Goal: Task Accomplishment & Management: Use online tool/utility

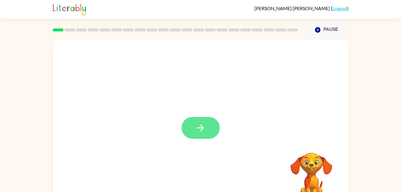
click at [199, 129] on icon "button" at bounding box center [200, 127] width 10 height 10
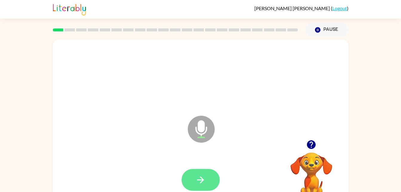
click at [205, 182] on icon "button" at bounding box center [200, 179] width 10 height 10
click at [187, 180] on button "button" at bounding box center [200, 180] width 38 height 22
click at [206, 177] on button "button" at bounding box center [200, 180] width 38 height 22
click at [209, 186] on button "button" at bounding box center [200, 180] width 38 height 22
click at [153, 183] on div at bounding box center [201, 179] width 284 height 49
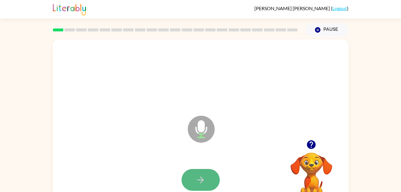
click at [207, 186] on button "button" at bounding box center [200, 180] width 38 height 22
click at [208, 179] on button "button" at bounding box center [200, 180] width 38 height 22
click at [180, 187] on div at bounding box center [201, 179] width 284 height 49
click at [188, 180] on button "button" at bounding box center [200, 180] width 38 height 22
click at [192, 178] on button "button" at bounding box center [200, 180] width 38 height 22
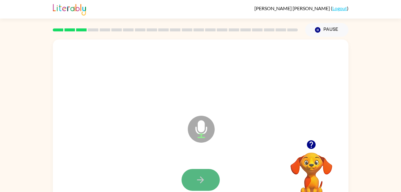
click at [204, 176] on icon "button" at bounding box center [200, 179] width 10 height 10
click at [213, 181] on button "button" at bounding box center [200, 180] width 38 height 22
click at [210, 184] on button "button" at bounding box center [200, 180] width 38 height 22
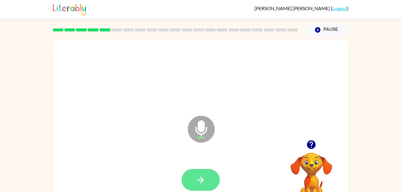
click at [194, 177] on button "button" at bounding box center [200, 180] width 38 height 22
click at [203, 188] on button "button" at bounding box center [200, 180] width 38 height 22
click at [205, 183] on icon "button" at bounding box center [200, 179] width 10 height 10
click at [200, 179] on icon "button" at bounding box center [200, 179] width 7 height 7
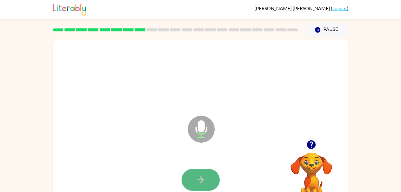
click at [207, 179] on button "button" at bounding box center [200, 180] width 38 height 22
click at [205, 176] on icon "button" at bounding box center [200, 179] width 10 height 10
click at [203, 177] on icon "button" at bounding box center [200, 179] width 10 height 10
click at [200, 183] on icon "button" at bounding box center [200, 179] width 10 height 10
click at [205, 181] on icon "button" at bounding box center [200, 179] width 10 height 10
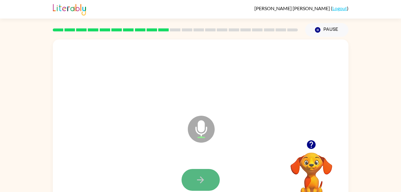
click at [199, 176] on icon "button" at bounding box center [200, 179] width 10 height 10
click at [211, 183] on button "button" at bounding box center [200, 180] width 38 height 22
click at [198, 183] on icon "button" at bounding box center [200, 179] width 10 height 10
click at [203, 177] on icon "button" at bounding box center [200, 179] width 10 height 10
click at [199, 176] on icon "button" at bounding box center [200, 179] width 10 height 10
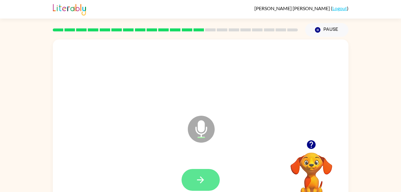
click at [205, 185] on button "button" at bounding box center [200, 180] width 38 height 22
click at [210, 181] on button "button" at bounding box center [200, 180] width 38 height 22
click at [187, 181] on button "button" at bounding box center [200, 180] width 38 height 22
click at [195, 179] on button "button" at bounding box center [200, 180] width 38 height 22
click at [199, 181] on icon "button" at bounding box center [200, 179] width 10 height 10
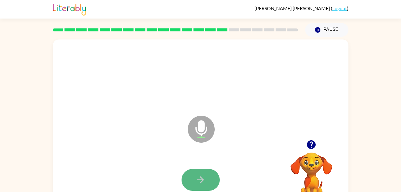
click at [213, 178] on button "button" at bounding box center [200, 180] width 38 height 22
click at [192, 181] on button "button" at bounding box center [200, 180] width 38 height 22
click at [198, 175] on icon "button" at bounding box center [200, 179] width 10 height 10
click at [201, 178] on icon "button" at bounding box center [200, 179] width 10 height 10
click at [207, 187] on button "button" at bounding box center [200, 180] width 38 height 22
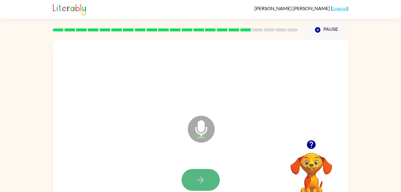
click at [213, 178] on button "button" at bounding box center [200, 180] width 38 height 22
click at [194, 187] on button "button" at bounding box center [200, 180] width 38 height 22
click at [203, 190] on button "button" at bounding box center [200, 180] width 38 height 22
click at [210, 183] on button "button" at bounding box center [200, 180] width 38 height 22
click at [201, 180] on icon "button" at bounding box center [200, 179] width 7 height 7
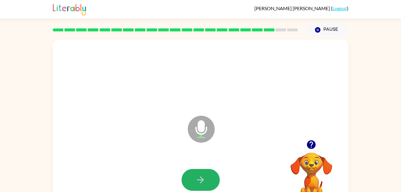
drag, startPoint x: 196, startPoint y: 182, endPoint x: 181, endPoint y: 180, distance: 15.2
click at [181, 180] on div at bounding box center [200, 180] width 38 height 22
click at [188, 180] on button "button" at bounding box center [200, 180] width 38 height 22
click at [198, 176] on icon "button" at bounding box center [200, 179] width 10 height 10
click at [191, 176] on button "button" at bounding box center [200, 180] width 38 height 22
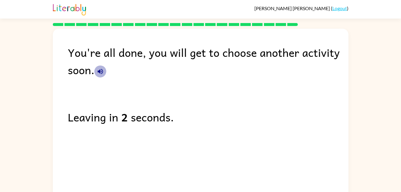
click at [98, 71] on icon "button" at bounding box center [100, 71] width 5 height 5
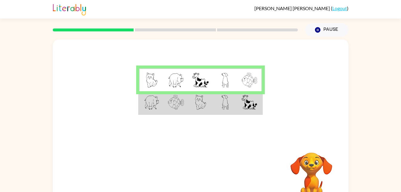
click at [251, 106] on img at bounding box center [250, 102] width 16 height 15
click at [248, 102] on img at bounding box center [250, 102] width 16 height 15
click at [245, 107] on img at bounding box center [250, 102] width 16 height 15
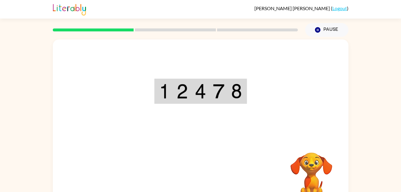
click at [193, 180] on div "Your browser must support playing .mp4 files to use Literably. Please try using…" at bounding box center [201, 124] width 296 height 170
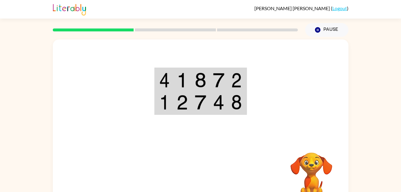
click at [164, 77] on img at bounding box center [164, 80] width 11 height 15
click at [152, 81] on div at bounding box center [201, 89] width 296 height 100
click at [155, 84] on td at bounding box center [164, 79] width 18 height 23
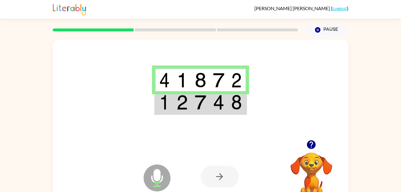
click at [155, 84] on td at bounding box center [164, 79] width 18 height 23
click at [150, 107] on div at bounding box center [201, 89] width 296 height 100
click at [156, 111] on td at bounding box center [164, 102] width 18 height 23
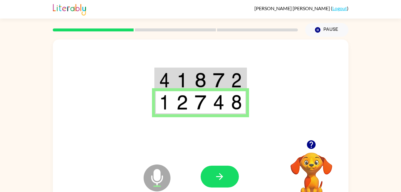
click at [204, 167] on div at bounding box center [220, 176] width 38 height 22
click at [205, 169] on button "button" at bounding box center [220, 176] width 38 height 22
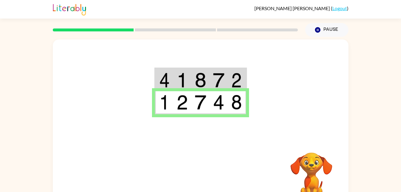
click at [196, 157] on div "Your browser must support playing .mp4 files to use Literably. Please try using…" at bounding box center [201, 176] width 296 height 67
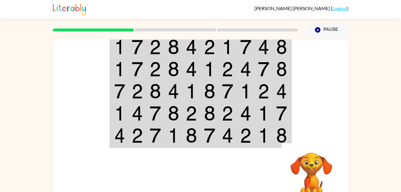
click at [111, 51] on td at bounding box center [119, 46] width 18 height 23
click at [113, 53] on td at bounding box center [119, 46] width 18 height 23
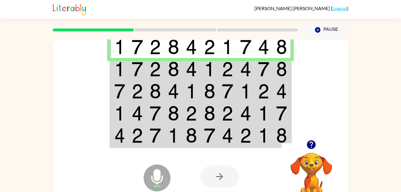
click at [116, 72] on img at bounding box center [119, 68] width 11 height 15
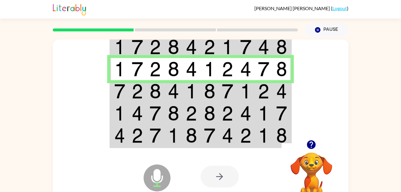
click at [125, 95] on img at bounding box center [119, 91] width 11 height 15
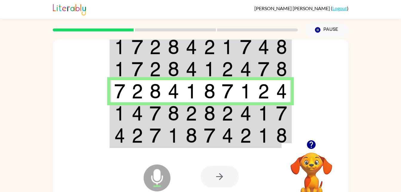
click at [119, 110] on img at bounding box center [119, 113] width 11 height 15
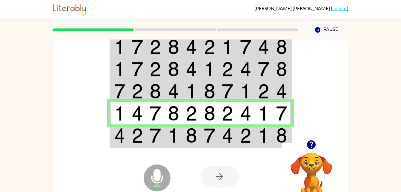
click at [121, 130] on img at bounding box center [119, 135] width 11 height 15
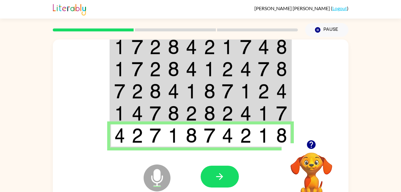
click at [73, 180] on div "Microphone The Microphone is here when it is your turn to talk Your browser mus…" at bounding box center [201, 176] width 296 height 67
click at [211, 163] on icon "Microphone The Microphone is here when it is your turn to talk" at bounding box center [187, 185] width 90 height 45
click at [215, 177] on icon "button" at bounding box center [219, 176] width 10 height 10
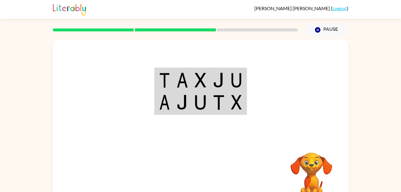
click at [155, 79] on td at bounding box center [164, 79] width 18 height 23
click at [157, 86] on td at bounding box center [164, 79] width 18 height 23
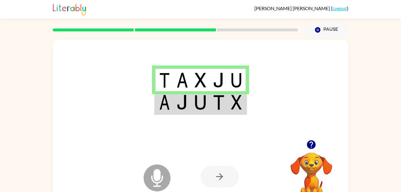
click at [153, 82] on div at bounding box center [201, 89] width 296 height 100
click at [158, 106] on td at bounding box center [164, 102] width 18 height 23
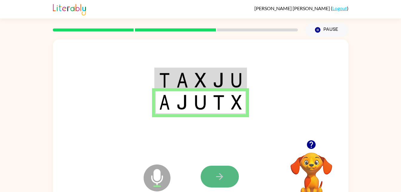
click at [221, 178] on icon "button" at bounding box center [219, 176] width 7 height 7
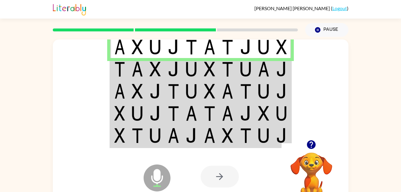
click at [116, 70] on img at bounding box center [119, 68] width 11 height 15
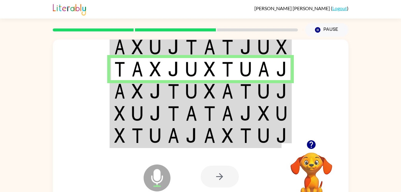
click at [118, 95] on img at bounding box center [119, 91] width 11 height 15
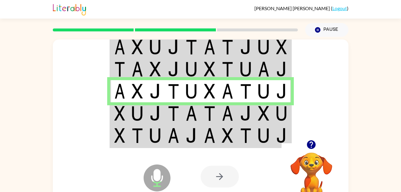
click at [116, 118] on img at bounding box center [119, 113] width 11 height 15
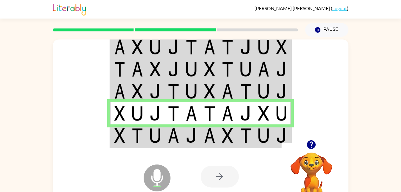
click at [110, 130] on table at bounding box center [201, 90] width 182 height 113
drag, startPoint x: 127, startPoint y: 146, endPoint x: 125, endPoint y: 141, distance: 5.0
click at [125, 141] on div "Microphone The Microphone is here when it is your turn to talk Your browser mus…" at bounding box center [201, 124] width 296 height 170
drag, startPoint x: 125, startPoint y: 141, endPoint x: 97, endPoint y: 162, distance: 35.2
click at [97, 162] on div "Microphone The Microphone is here when it is your turn to talk Your browser mus…" at bounding box center [201, 176] width 296 height 67
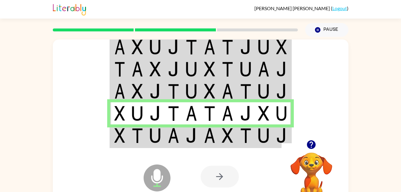
click at [110, 139] on table at bounding box center [201, 90] width 182 height 113
click at [113, 143] on div "Microphone The Microphone is here when it is your turn to talk" at bounding box center [142, 163] width 59 height 40
click at [112, 142] on td at bounding box center [119, 135] width 18 height 23
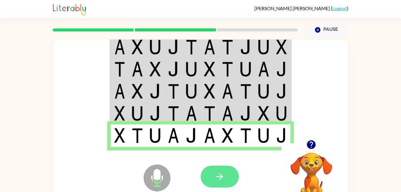
click at [228, 172] on button "button" at bounding box center [220, 176] width 38 height 22
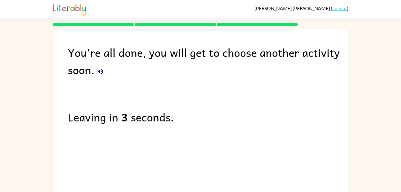
click at [100, 71] on icon "button" at bounding box center [100, 71] width 5 height 5
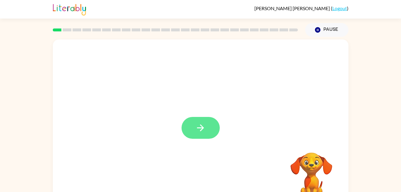
click at [194, 126] on button "button" at bounding box center [200, 128] width 38 height 22
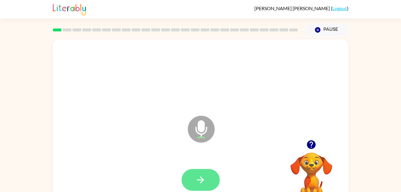
click at [192, 180] on button "button" at bounding box center [200, 180] width 38 height 22
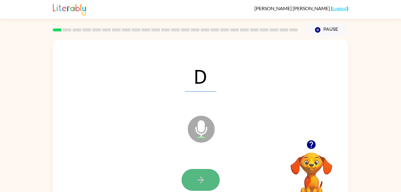
click at [197, 182] on icon "button" at bounding box center [200, 179] width 10 height 10
click at [196, 188] on button "button" at bounding box center [200, 180] width 38 height 22
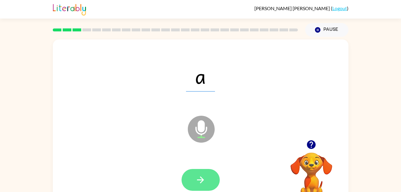
click at [215, 178] on button "button" at bounding box center [200, 180] width 38 height 22
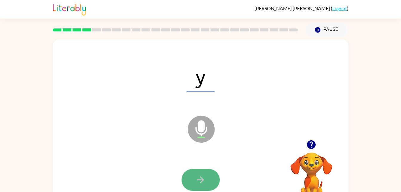
click at [208, 181] on button "button" at bounding box center [200, 180] width 38 height 22
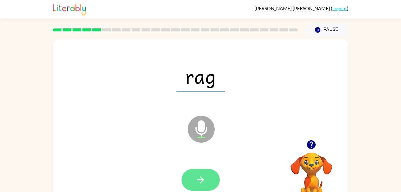
click at [193, 179] on button "button" at bounding box center [200, 180] width 38 height 22
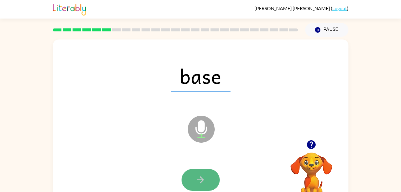
click at [186, 172] on button "button" at bounding box center [200, 180] width 38 height 22
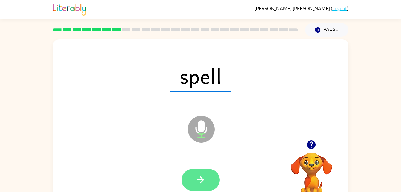
click at [212, 176] on button "button" at bounding box center [200, 180] width 38 height 22
click at [205, 181] on icon "button" at bounding box center [200, 179] width 10 height 10
click at [204, 180] on icon "button" at bounding box center [200, 179] width 10 height 10
click at [209, 181] on button "button" at bounding box center [200, 180] width 38 height 22
click at [202, 179] on icon "button" at bounding box center [200, 179] width 7 height 7
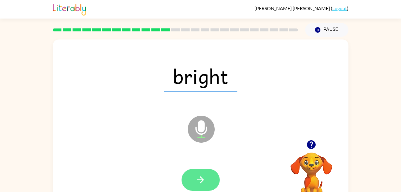
click at [205, 181] on icon "button" at bounding box center [200, 179] width 10 height 10
click at [202, 182] on icon "button" at bounding box center [200, 179] width 10 height 10
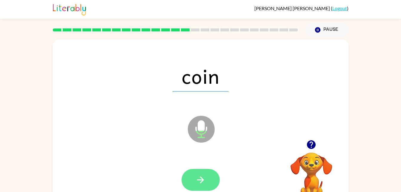
click at [194, 171] on button "button" at bounding box center [200, 180] width 38 height 22
click at [196, 178] on div at bounding box center [200, 180] width 38 height 22
click at [186, 176] on button "button" at bounding box center [200, 180] width 38 height 22
click at [199, 185] on button "button" at bounding box center [200, 180] width 38 height 22
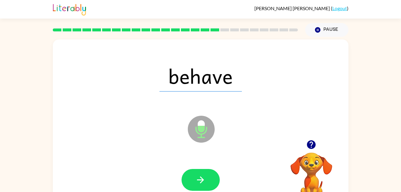
click at [60, 120] on div "Microphone The Microphone is here when it is your turn to talk" at bounding box center [186, 113] width 255 height 21
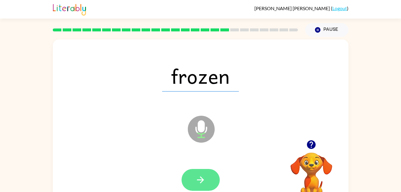
click at [209, 180] on button "button" at bounding box center [200, 180] width 38 height 22
click at [208, 178] on button "button" at bounding box center [200, 180] width 38 height 22
click at [211, 179] on button "button" at bounding box center [200, 180] width 38 height 22
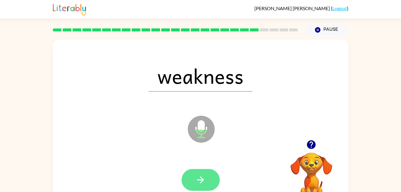
click at [206, 175] on button "button" at bounding box center [200, 180] width 38 height 22
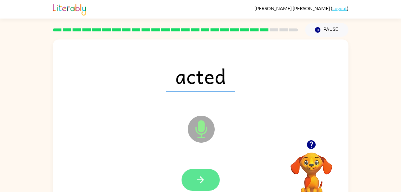
click at [206, 177] on button "button" at bounding box center [200, 180] width 38 height 22
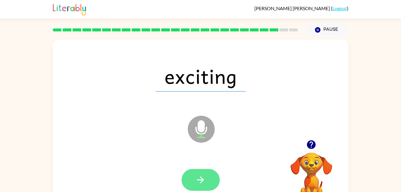
click at [199, 177] on icon "button" at bounding box center [200, 179] width 10 height 10
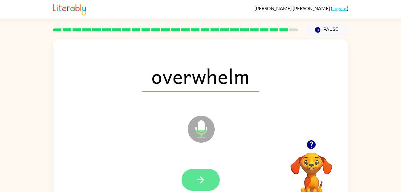
click at [213, 183] on button "button" at bounding box center [200, 180] width 38 height 22
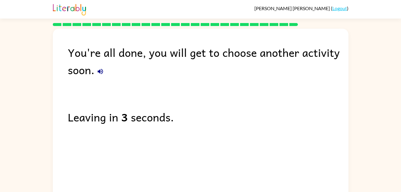
click at [103, 69] on icon "button" at bounding box center [100, 71] width 7 height 7
